Goal: Information Seeking & Learning: Learn about a topic

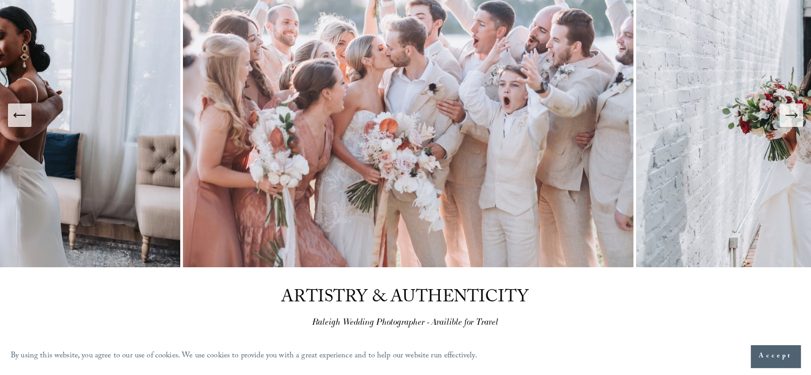
scroll to position [53, 0]
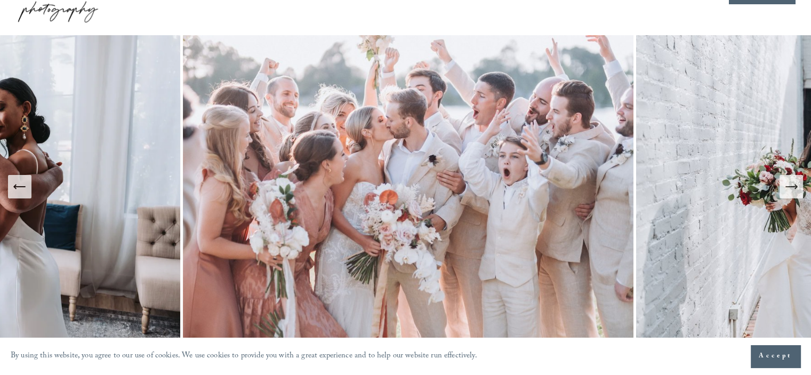
click at [785, 185] on icon "Next Slide" at bounding box center [790, 186] width 15 height 15
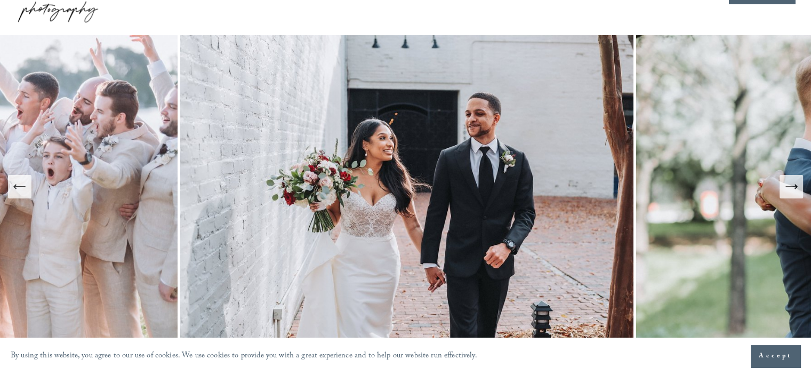
click at [785, 185] on icon "Next Slide" at bounding box center [790, 186] width 15 height 15
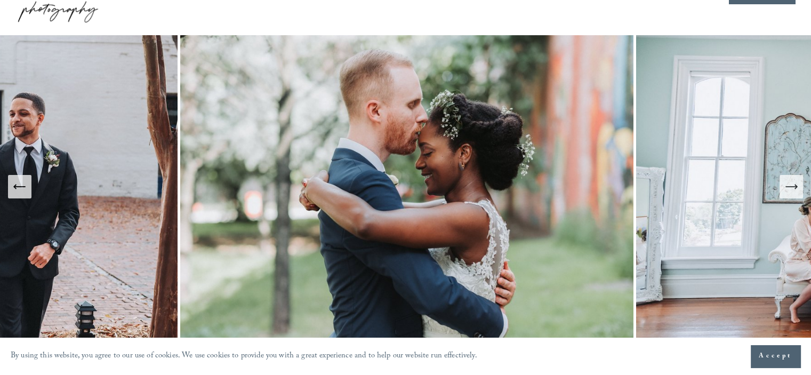
click at [785, 185] on icon "Next Slide" at bounding box center [790, 186] width 15 height 15
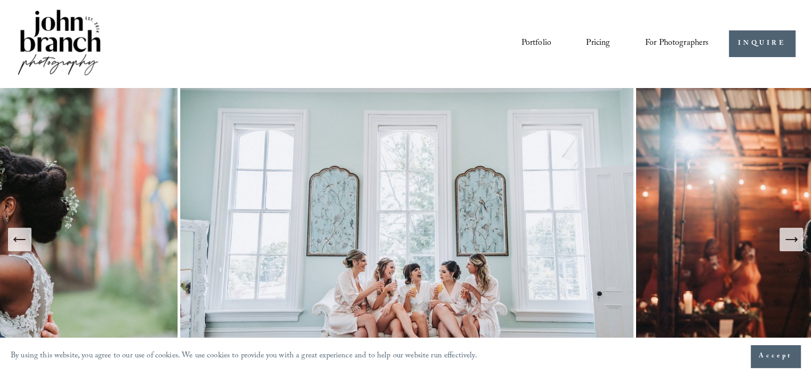
scroll to position [0, 0]
click at [592, 44] on link "Pricing" at bounding box center [598, 44] width 24 height 18
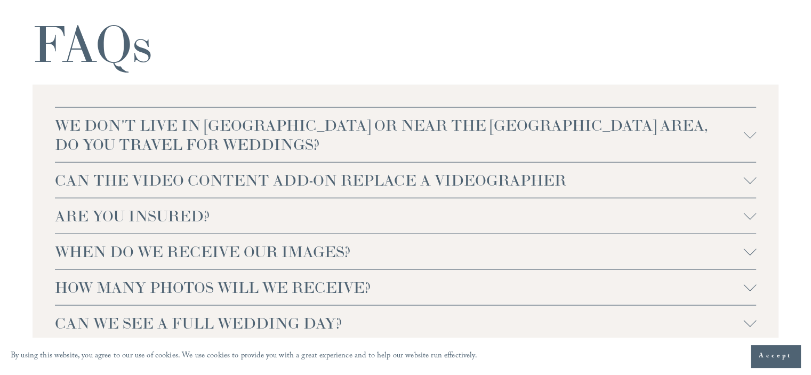
scroll to position [2482, 0]
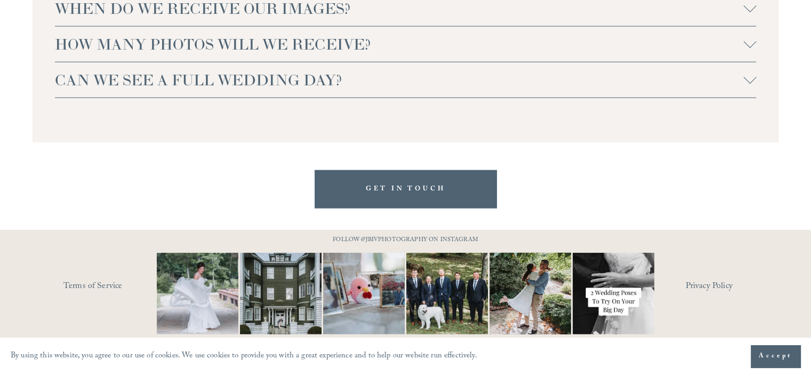
click at [475, 278] on img at bounding box center [447, 294] width 123 height 82
